Goal: Task Accomplishment & Management: Manage account settings

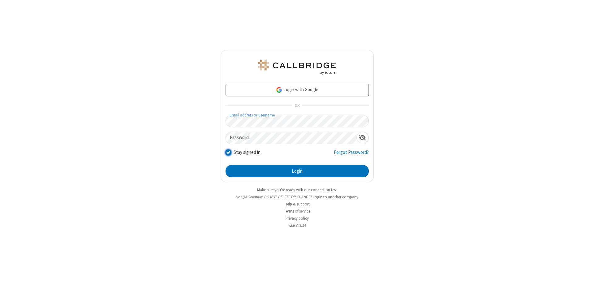
click at [228, 152] on input "Stay signed in" at bounding box center [228, 152] width 6 height 6
checkbox input "false"
click at [297, 171] on button "Login" at bounding box center [296, 171] width 143 height 12
click at [228, 152] on input "Stay signed in" at bounding box center [228, 152] width 6 height 6
checkbox input "false"
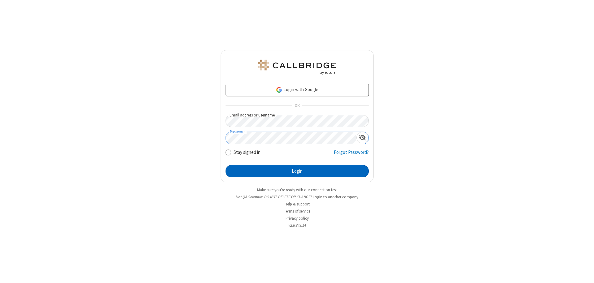
click at [297, 171] on button "Login" at bounding box center [296, 171] width 143 height 12
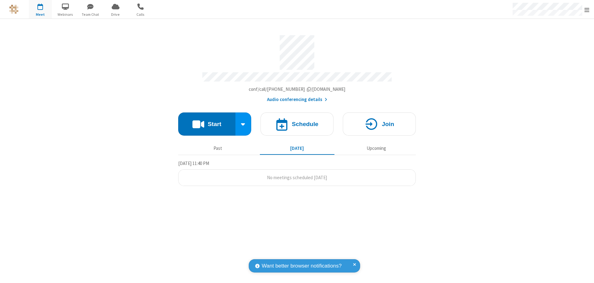
click at [587, 9] on span "Open menu" at bounding box center [586, 10] width 5 height 6
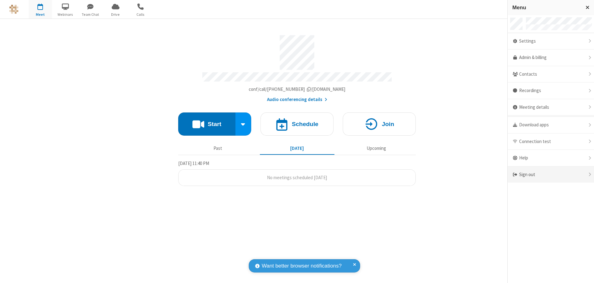
click at [550, 175] on div "Sign out" at bounding box center [550, 175] width 86 height 16
